Goal: Task Accomplishment & Management: Use online tool/utility

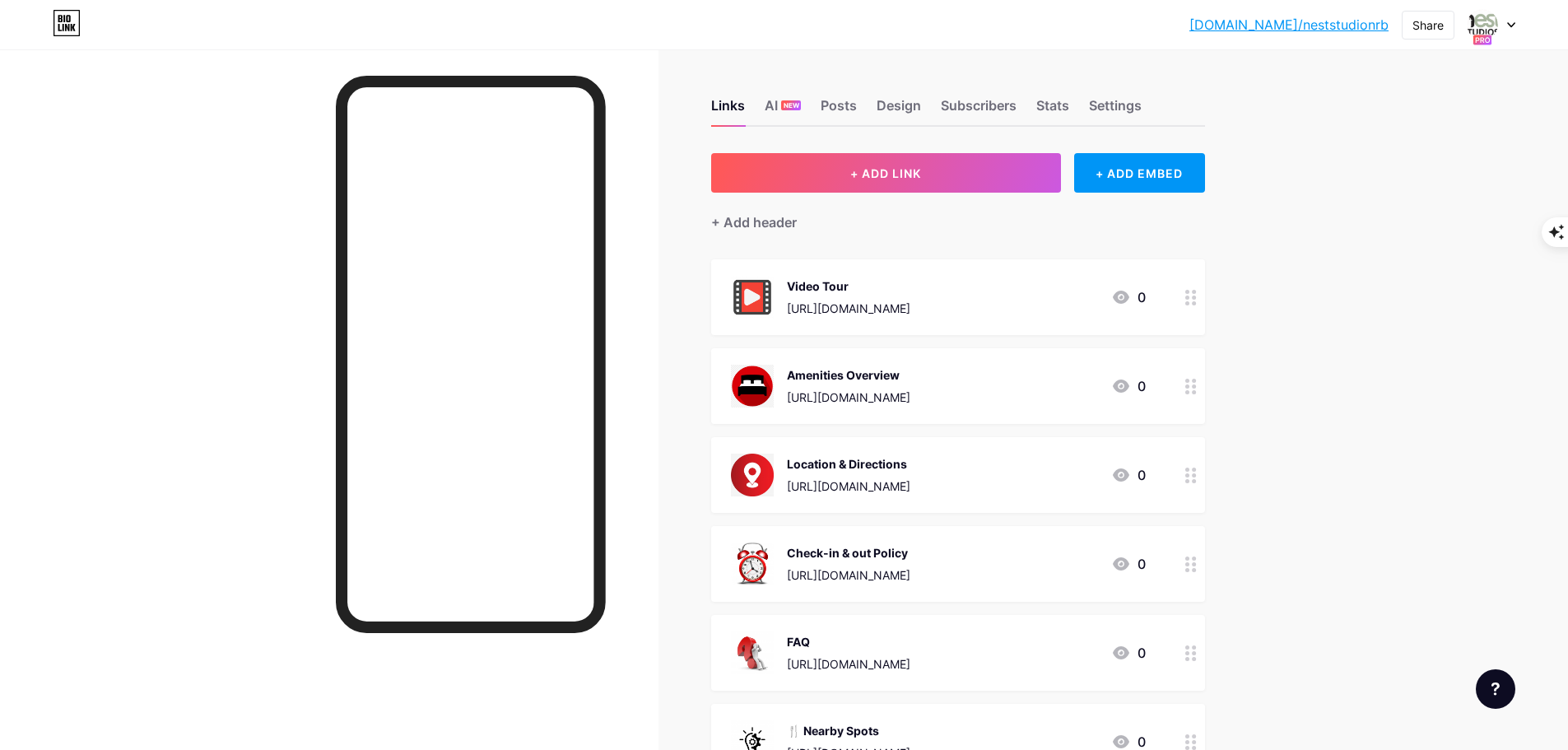
click at [1517, 22] on div "[DOMAIN_NAME]/nestst... [DOMAIN_NAME]/neststudionrb Share Switch accounts NEST …" at bounding box center [784, 25] width 1568 height 30
click at [1509, 22] on icon at bounding box center [1511, 25] width 8 height 6
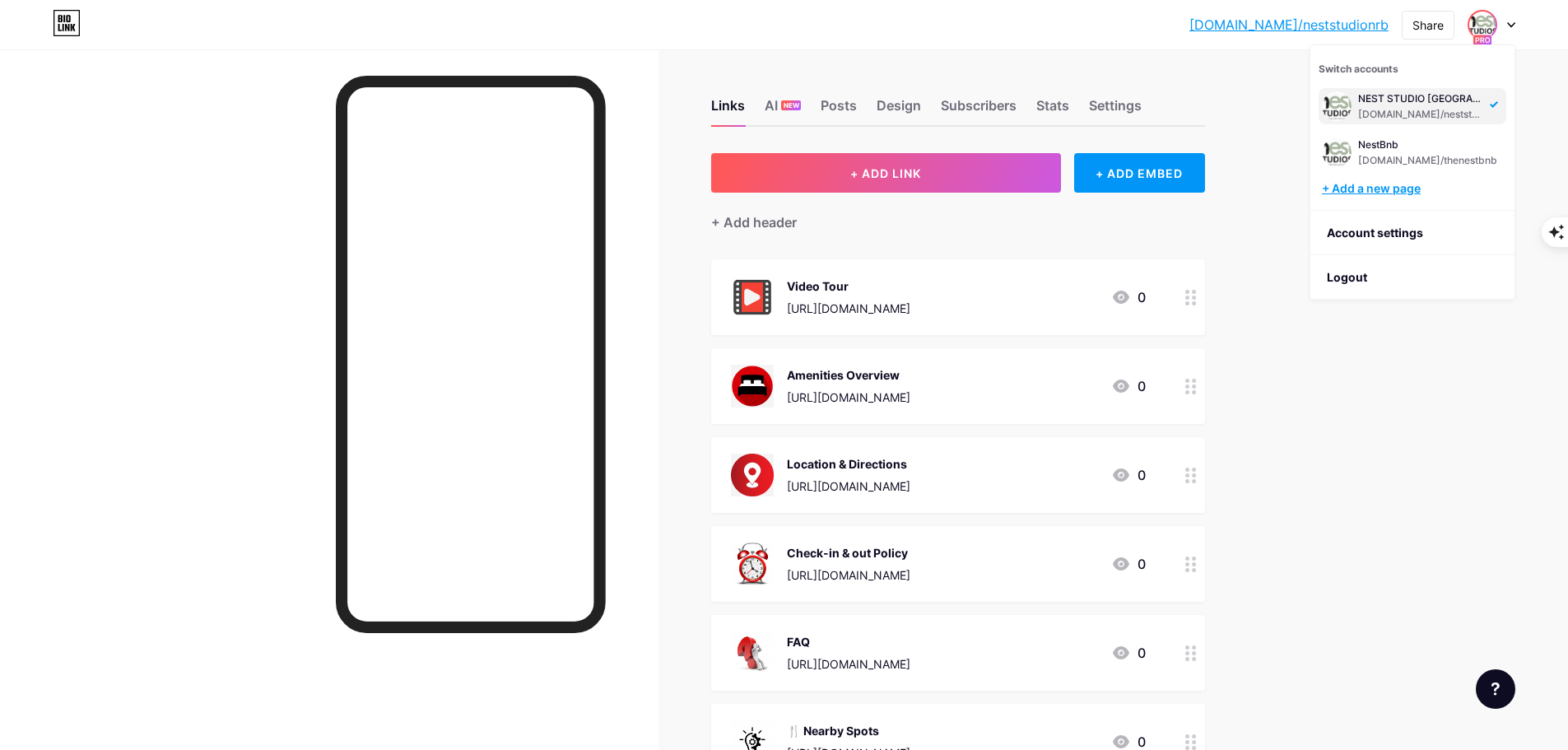
click at [1394, 182] on div "+ Add a new page" at bounding box center [1414, 188] width 184 height 17
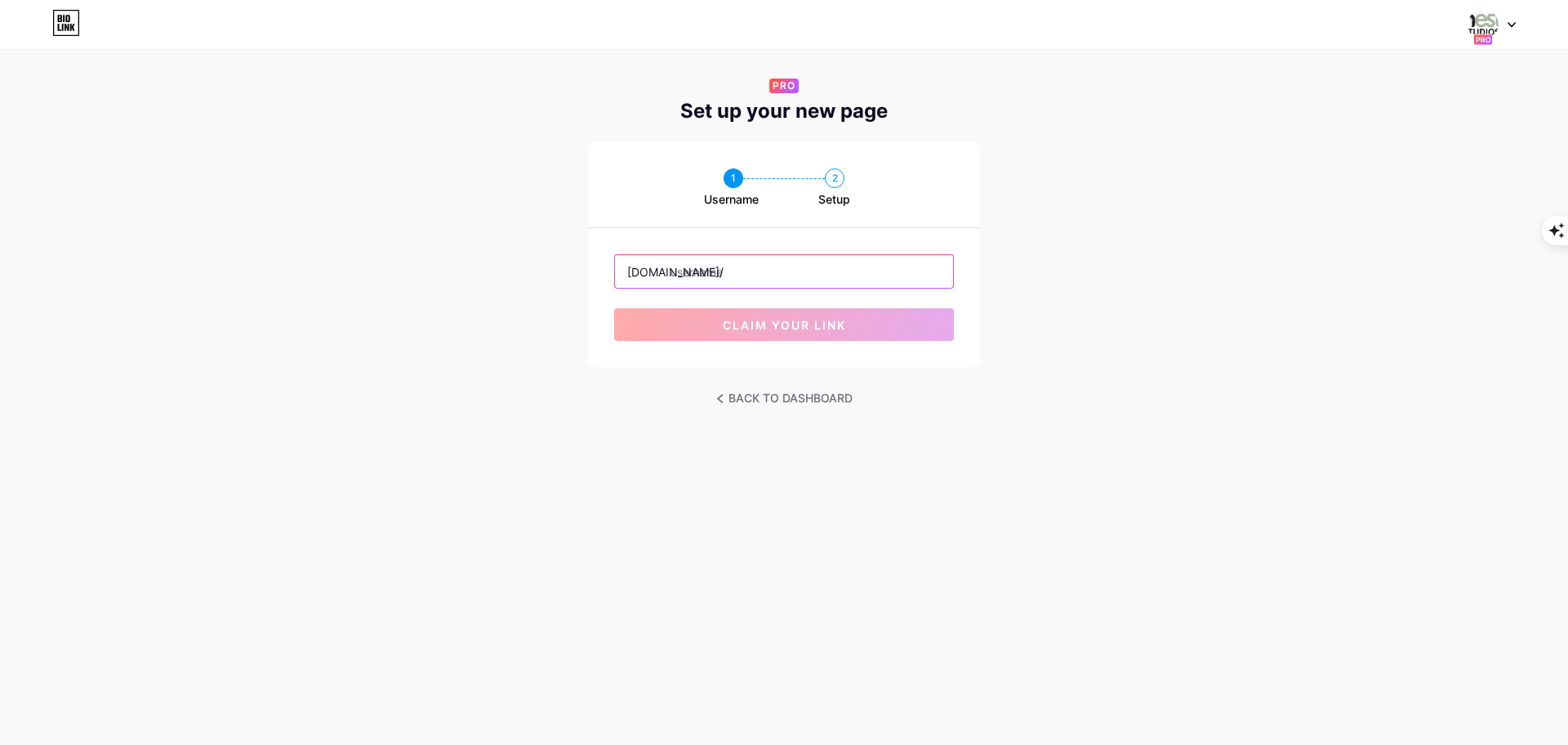
click at [801, 275] on input "text" at bounding box center [784, 272] width 338 height 33
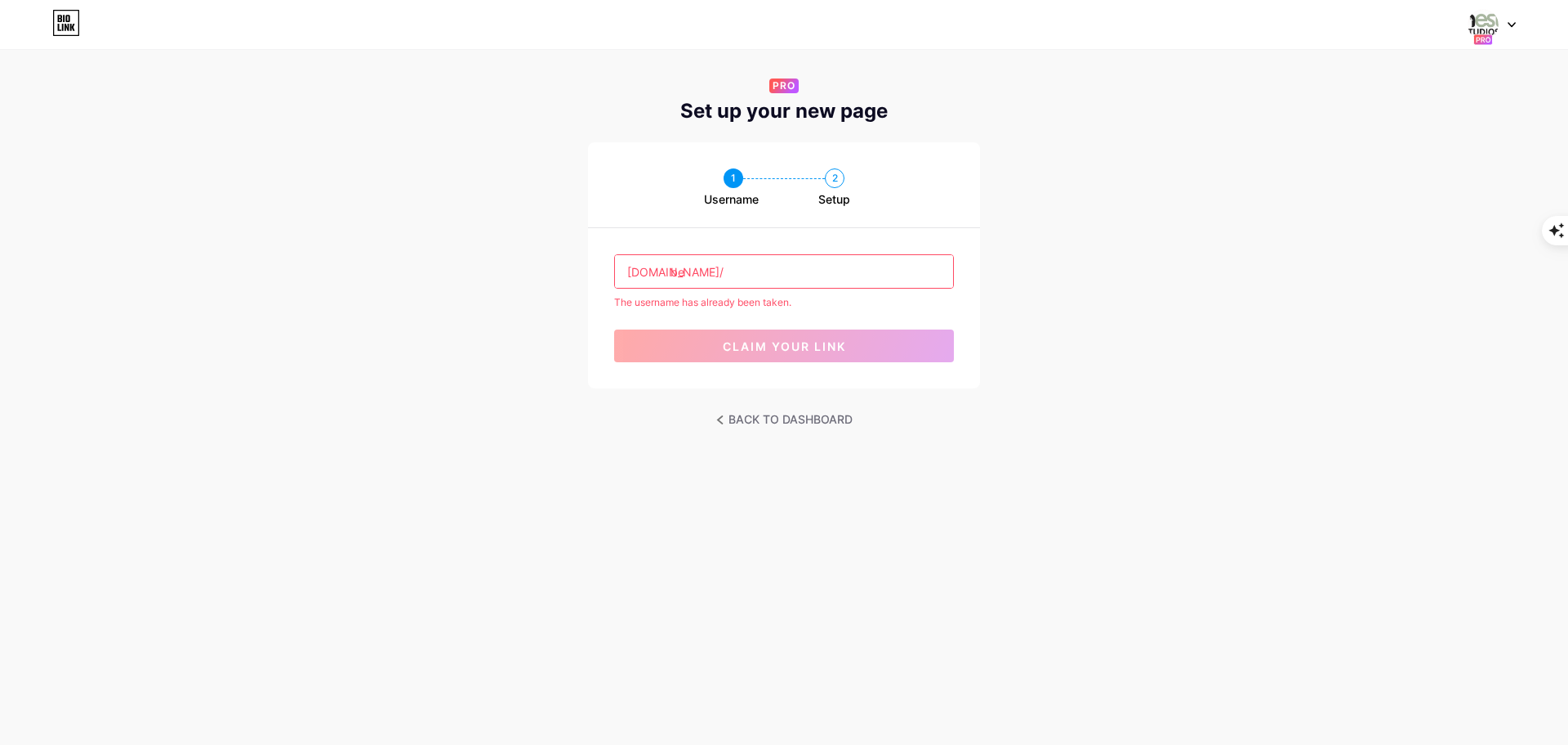
type input "b"
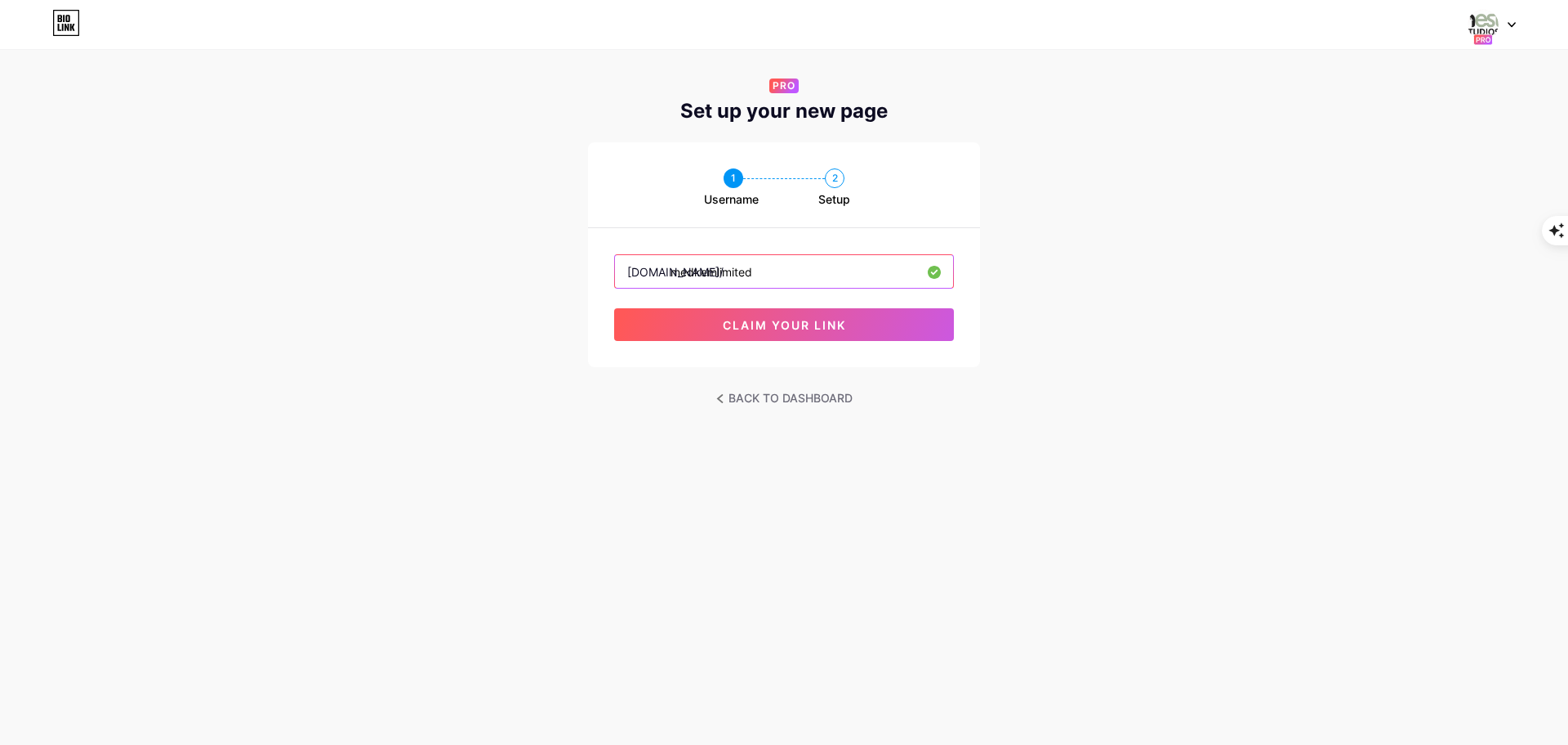
type input "medkemlimited"
